Goal: Navigation & Orientation: Find specific page/section

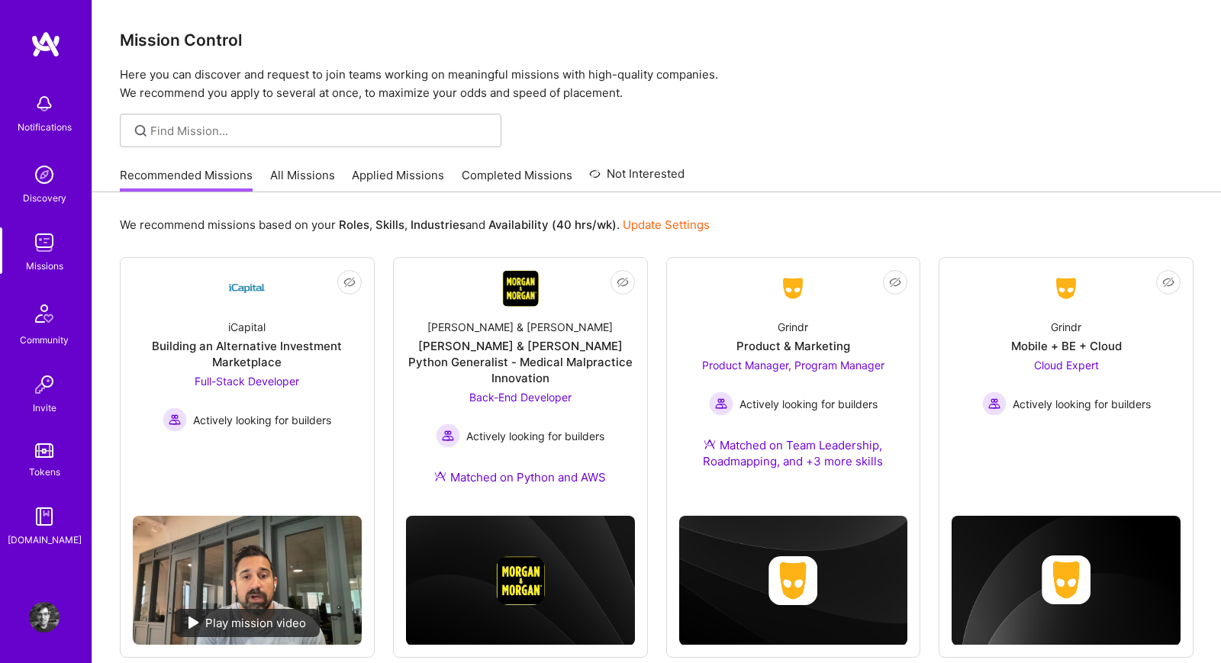
click at [281, 172] on link "All Missions" at bounding box center [302, 179] width 65 height 25
